Goal: Transaction & Acquisition: Obtain resource

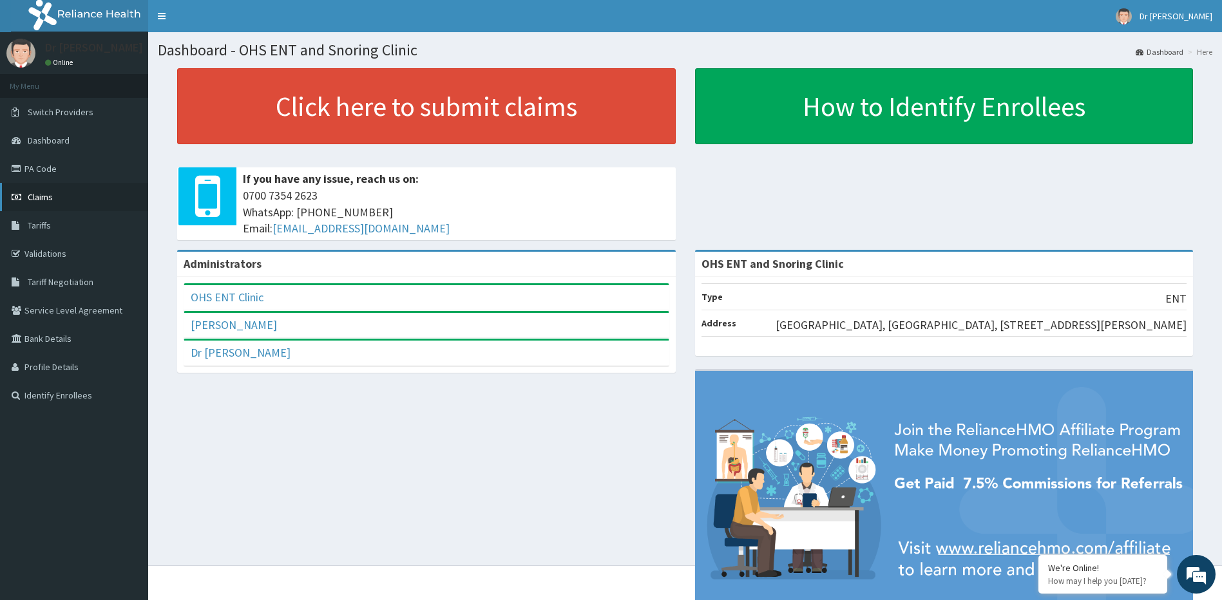
click at [41, 195] on span "Claims" at bounding box center [40, 197] width 25 height 12
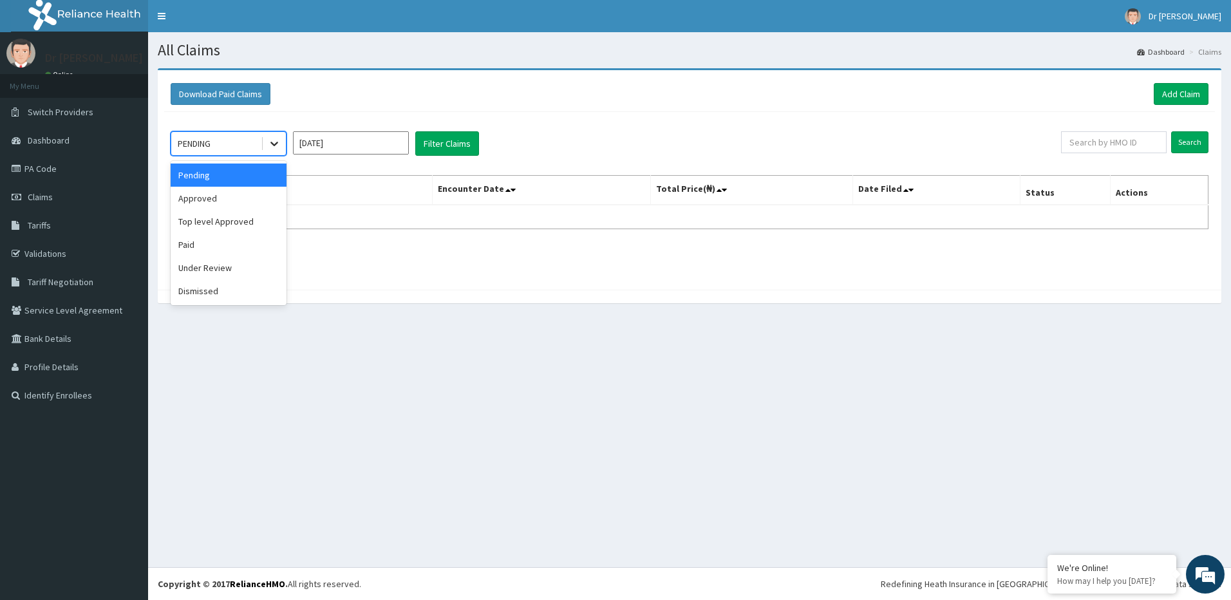
click at [272, 142] on icon at bounding box center [274, 143] width 13 height 13
click at [209, 199] on div "Approved" at bounding box center [229, 198] width 116 height 23
click at [444, 149] on button "Filter Claims" at bounding box center [447, 143] width 64 height 24
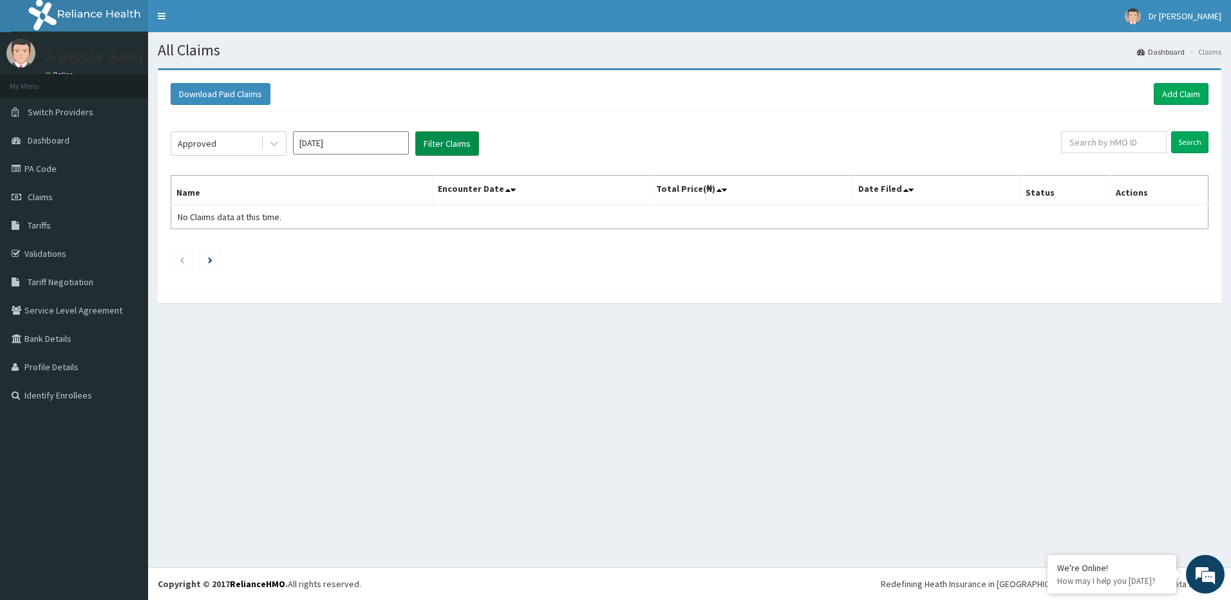
click at [448, 145] on button "Filter Claims" at bounding box center [447, 143] width 64 height 24
click at [223, 91] on button "Download Paid Claims" at bounding box center [221, 94] width 100 height 22
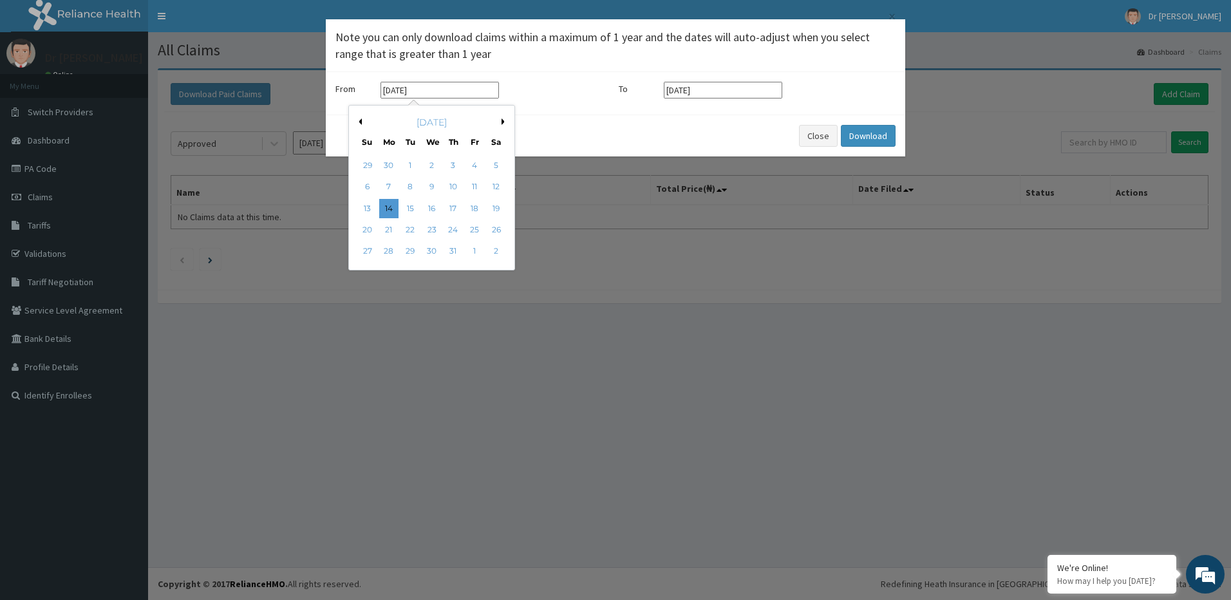
click at [442, 93] on input "[DATE]" at bounding box center [440, 90] width 119 height 17
click at [390, 185] on div "7" at bounding box center [388, 187] width 19 height 19
type input "[DATE]"
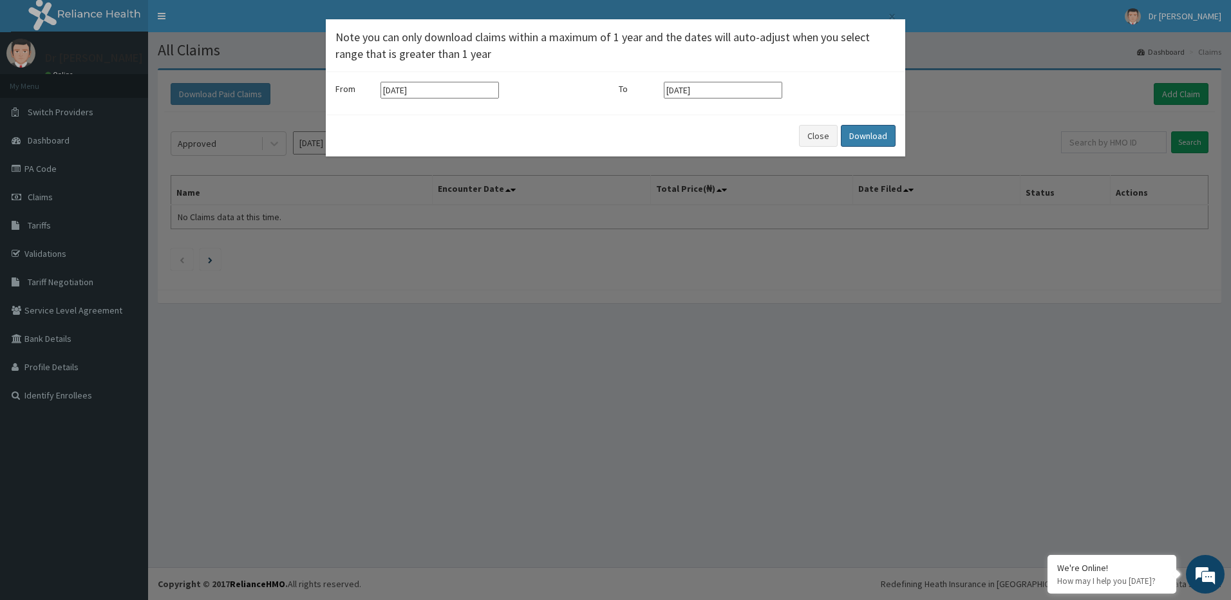
click at [861, 133] on button "Download" at bounding box center [868, 136] width 55 height 22
click at [822, 138] on button "Close" at bounding box center [818, 136] width 39 height 22
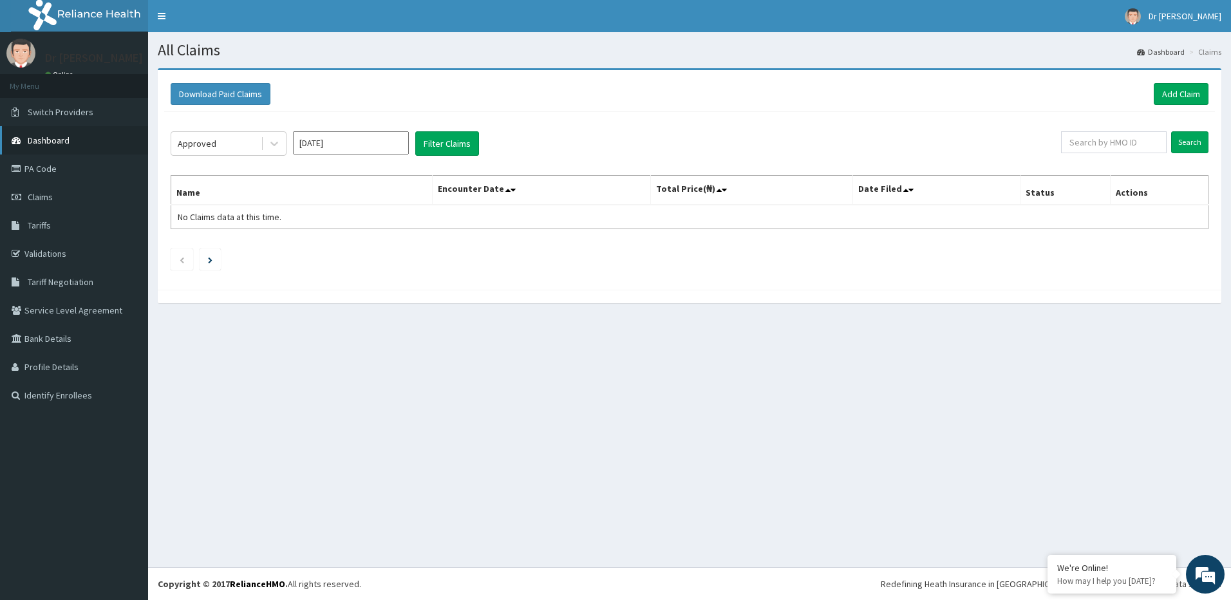
click at [52, 138] on span "Dashboard" at bounding box center [49, 141] width 42 height 12
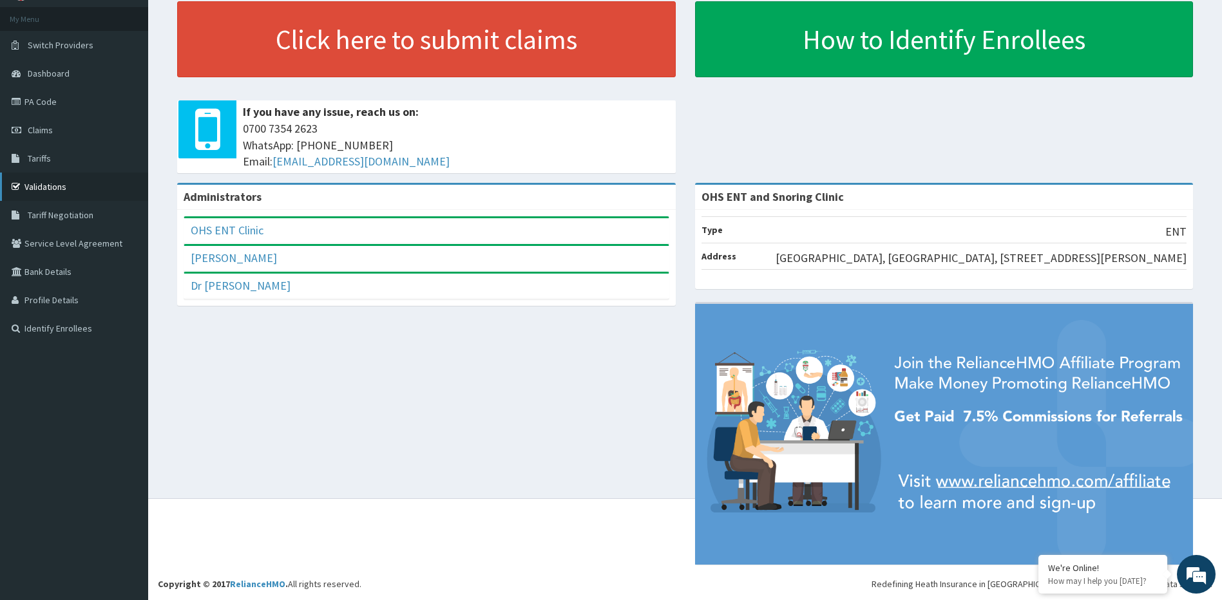
click at [45, 185] on link "Validations" at bounding box center [74, 187] width 148 height 28
click at [54, 195] on link "Validations" at bounding box center [74, 187] width 148 height 28
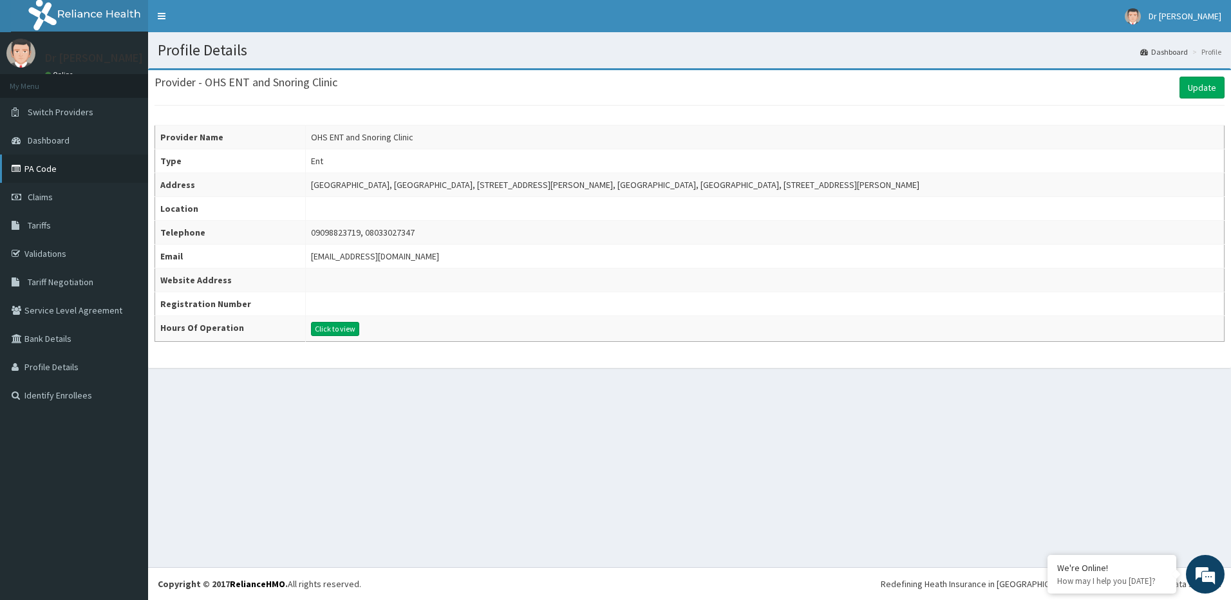
click at [40, 167] on link "PA Code" at bounding box center [74, 169] width 148 height 28
